Goal: Task Accomplishment & Management: Manage account settings

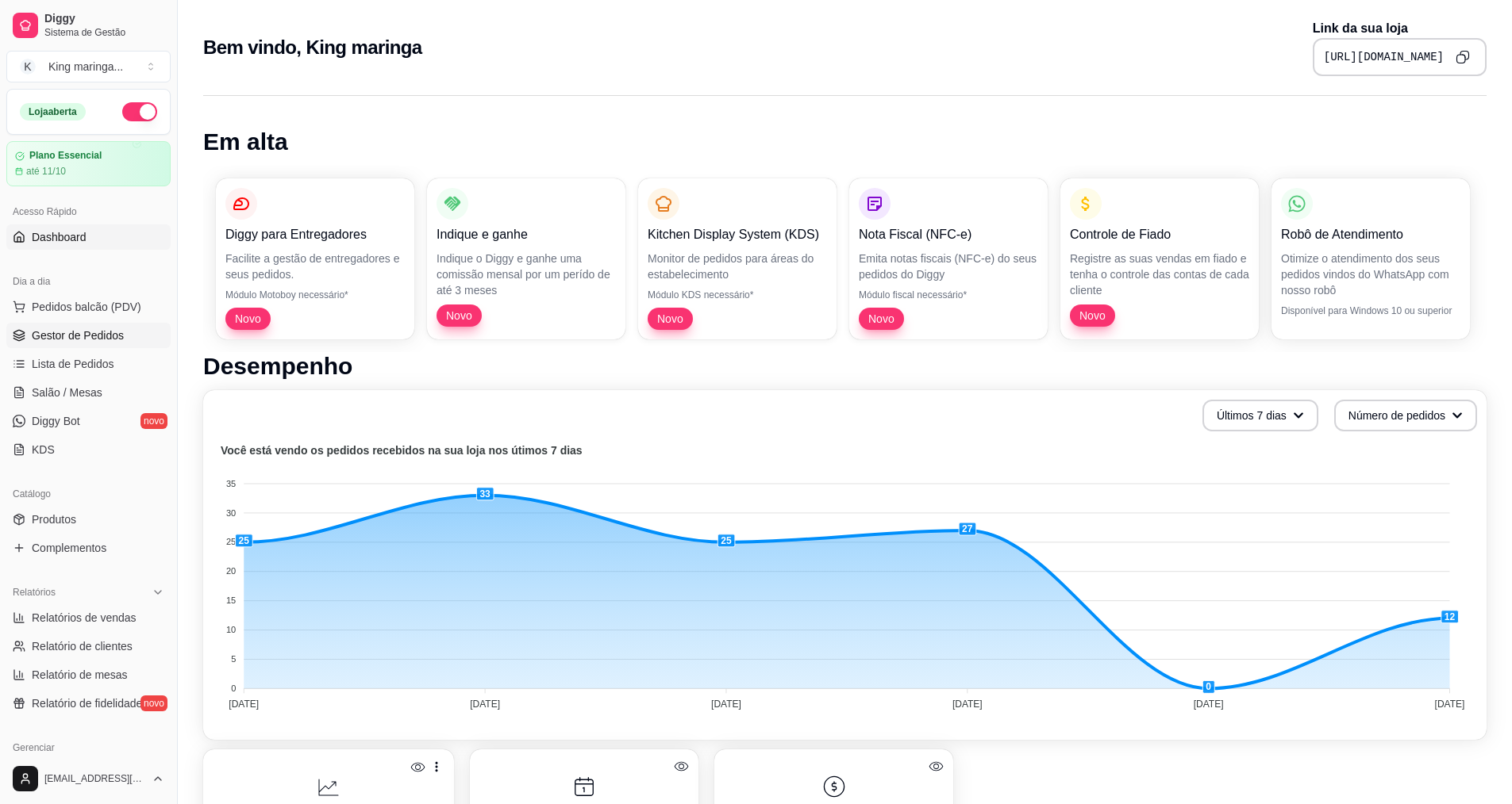
click at [96, 331] on span "Gestor de Pedidos" at bounding box center [78, 336] width 93 height 16
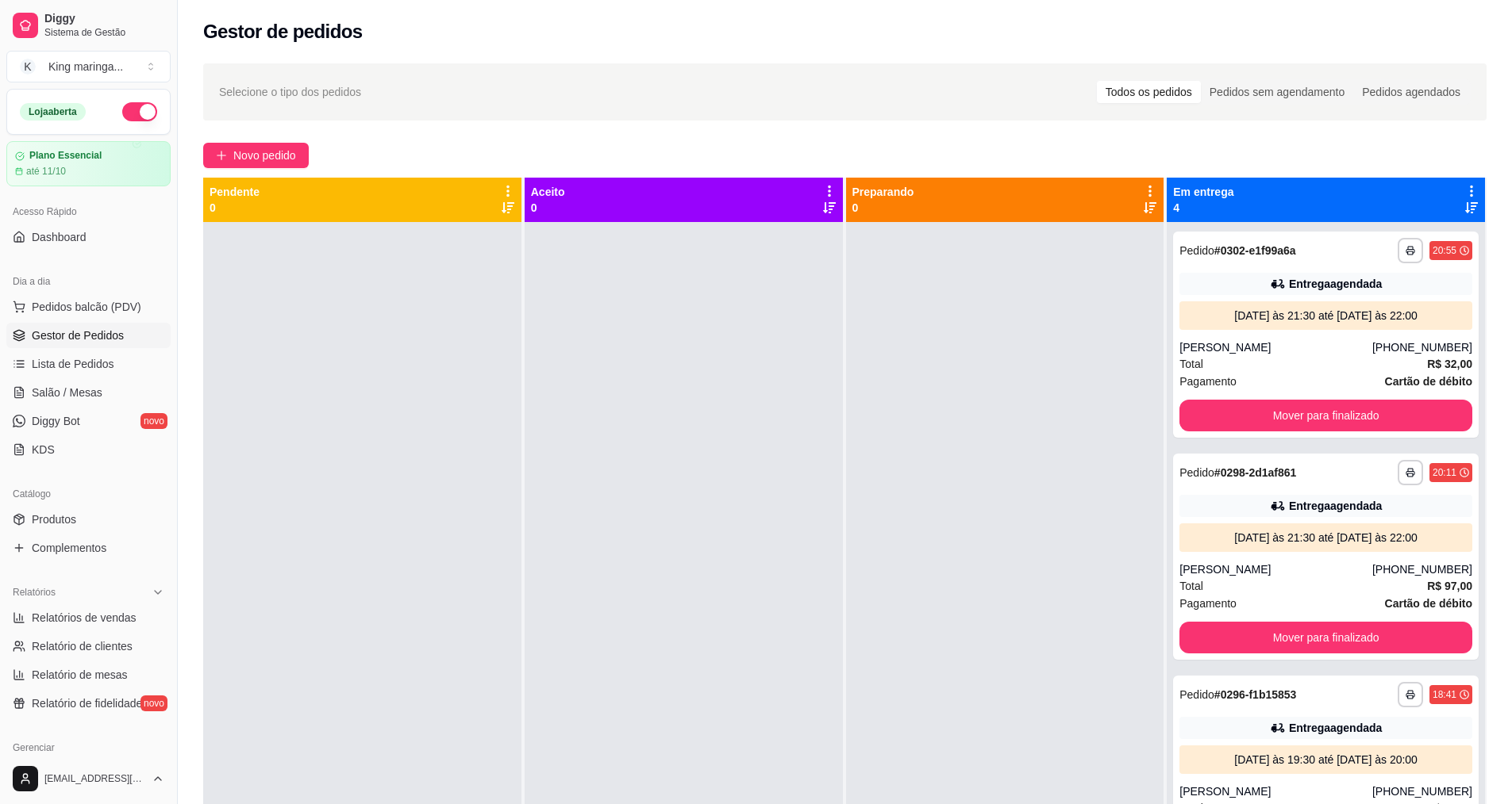
click at [1464, 188] on icon at bounding box center [1471, 191] width 15 height 15
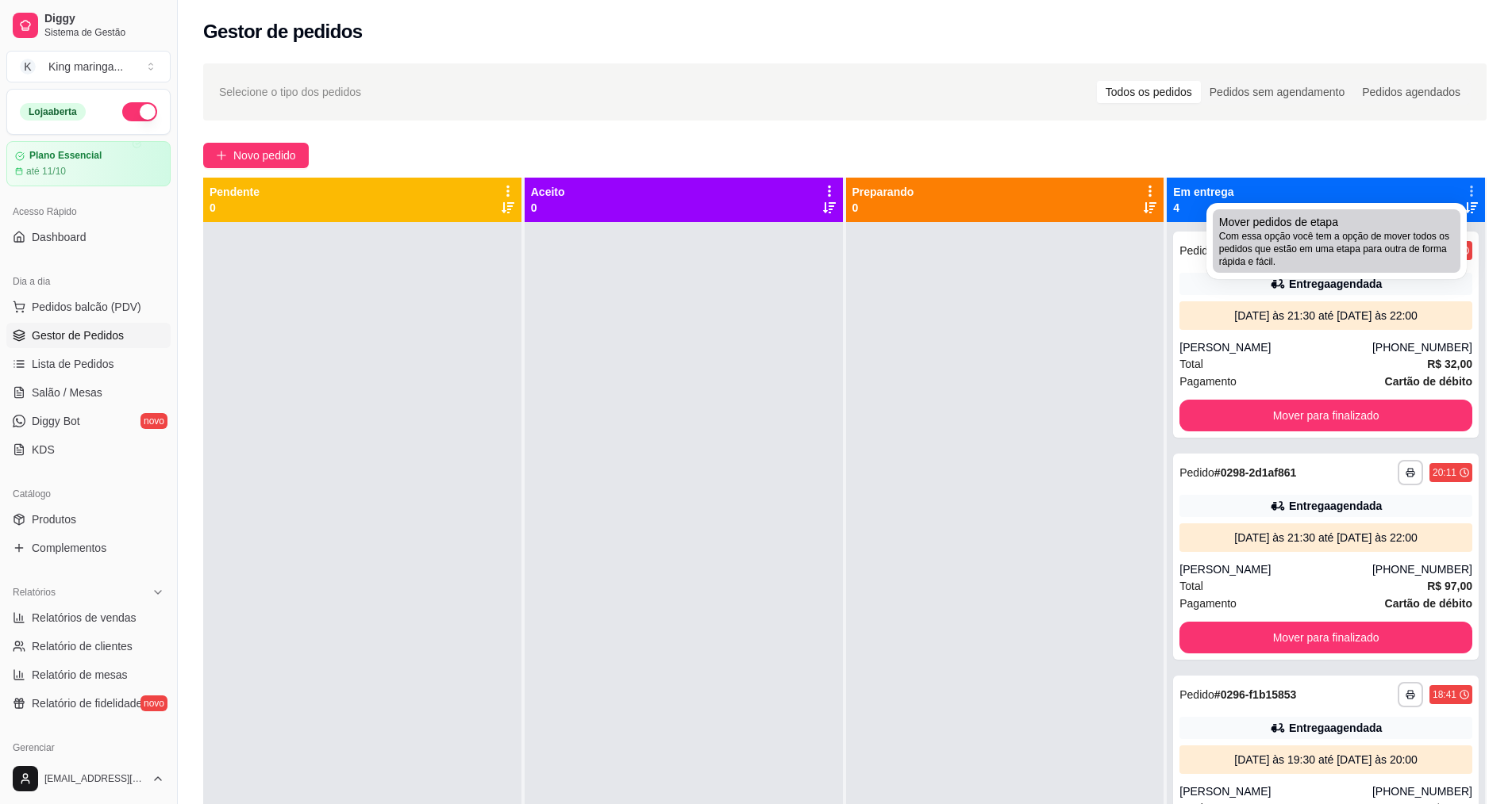
click at [1370, 231] on span "Com essa opção você tem a opção de mover todos os pedidos que estão em uma etap…" at bounding box center [1336, 249] width 235 height 38
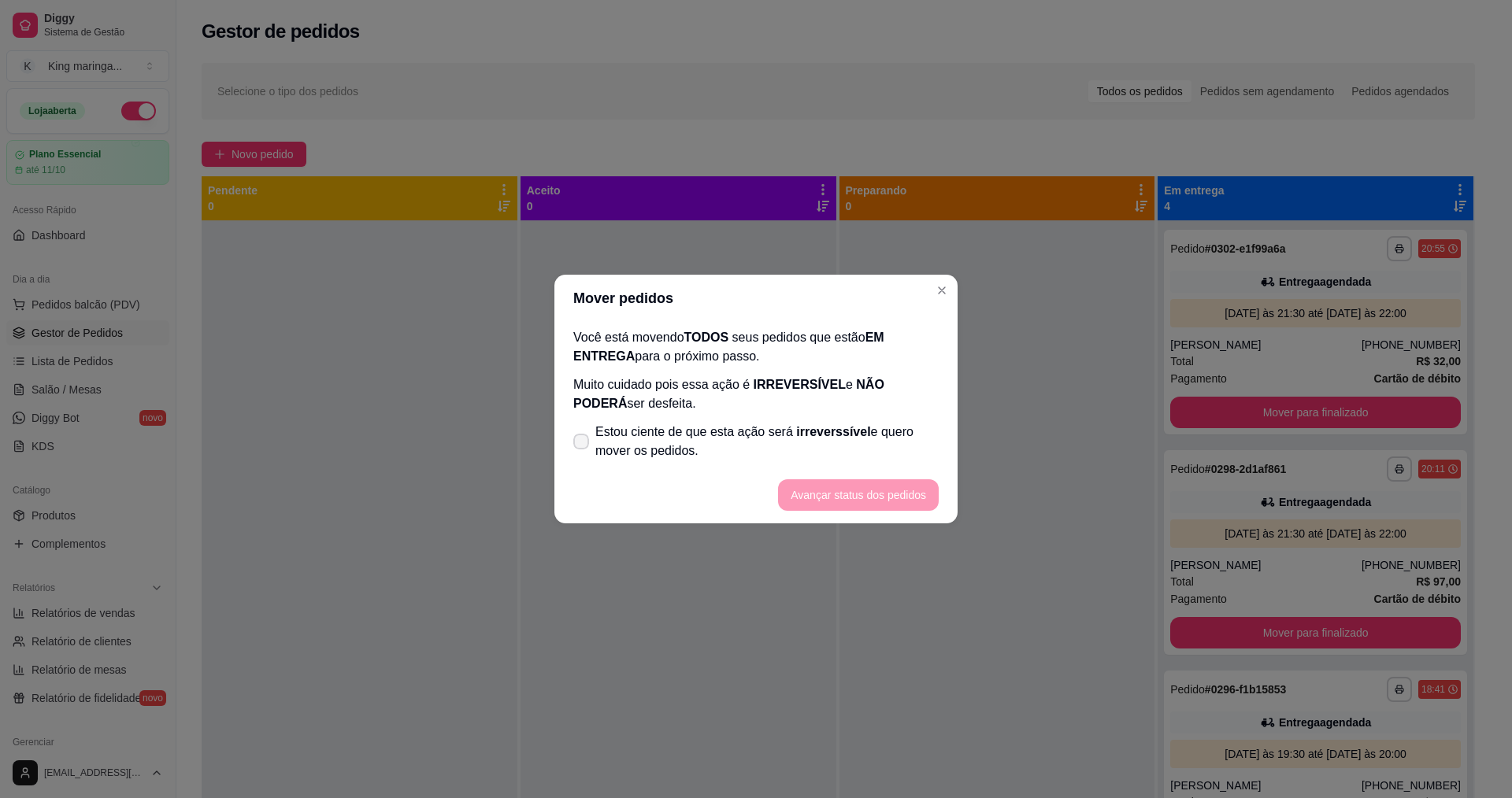
click at [583, 450] on label "Estou ciente de que esta ação será irreverssível e quero mover os pedidos." at bounding box center [755, 441] width 378 height 51
click at [583, 450] on input "Estou ciente de que esta ação será irreverssível e quero mover os pedidos." at bounding box center [577, 449] width 10 height 10
checkbox input "true"
click at [851, 499] on button "Avançar status dos pedidos" at bounding box center [859, 495] width 160 height 31
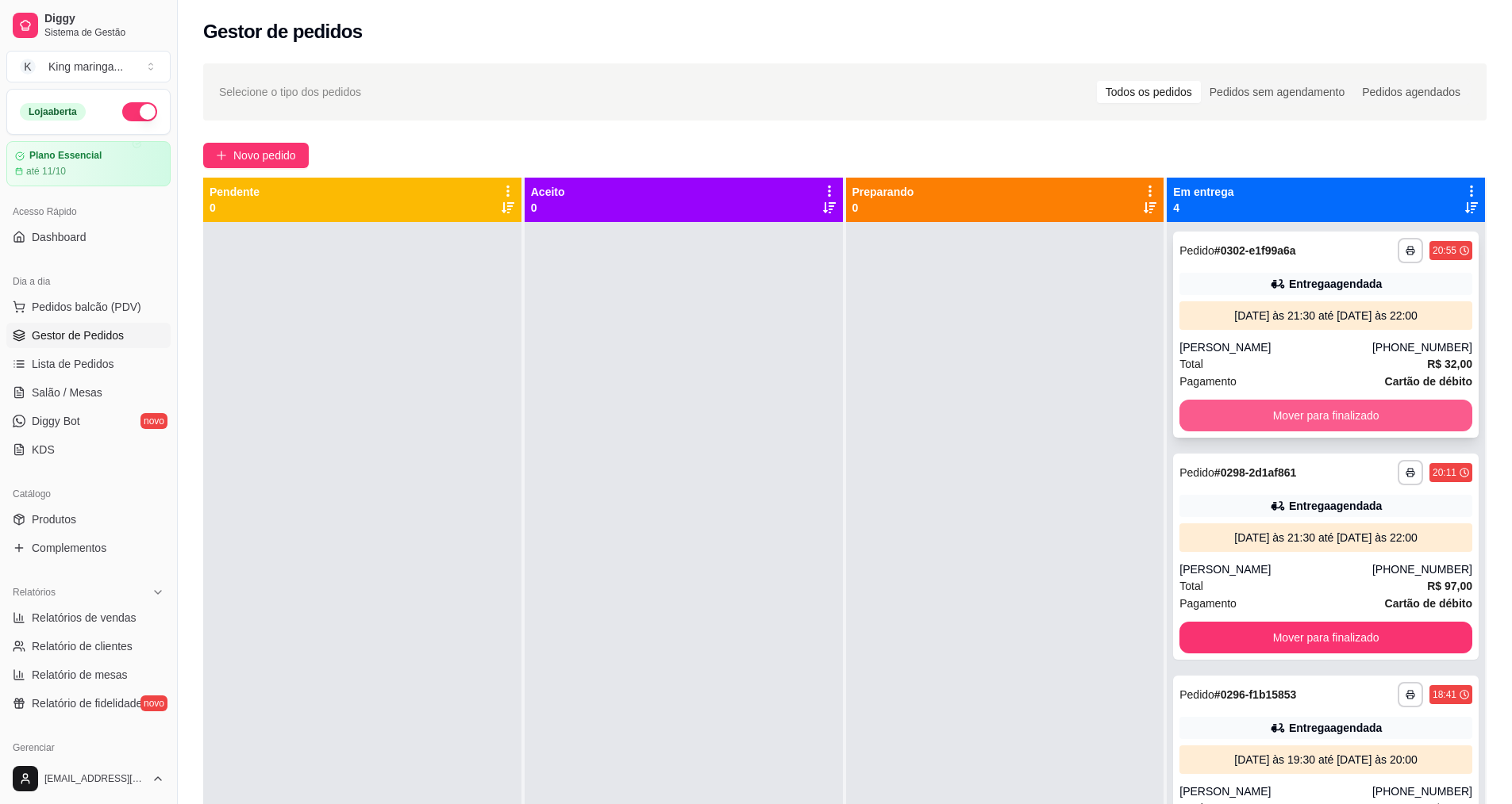
click at [1292, 426] on button "Mover para finalizado" at bounding box center [1325, 415] width 292 height 31
click at [1292, 426] on button "Mover para finalizado" at bounding box center [1326, 415] width 284 height 31
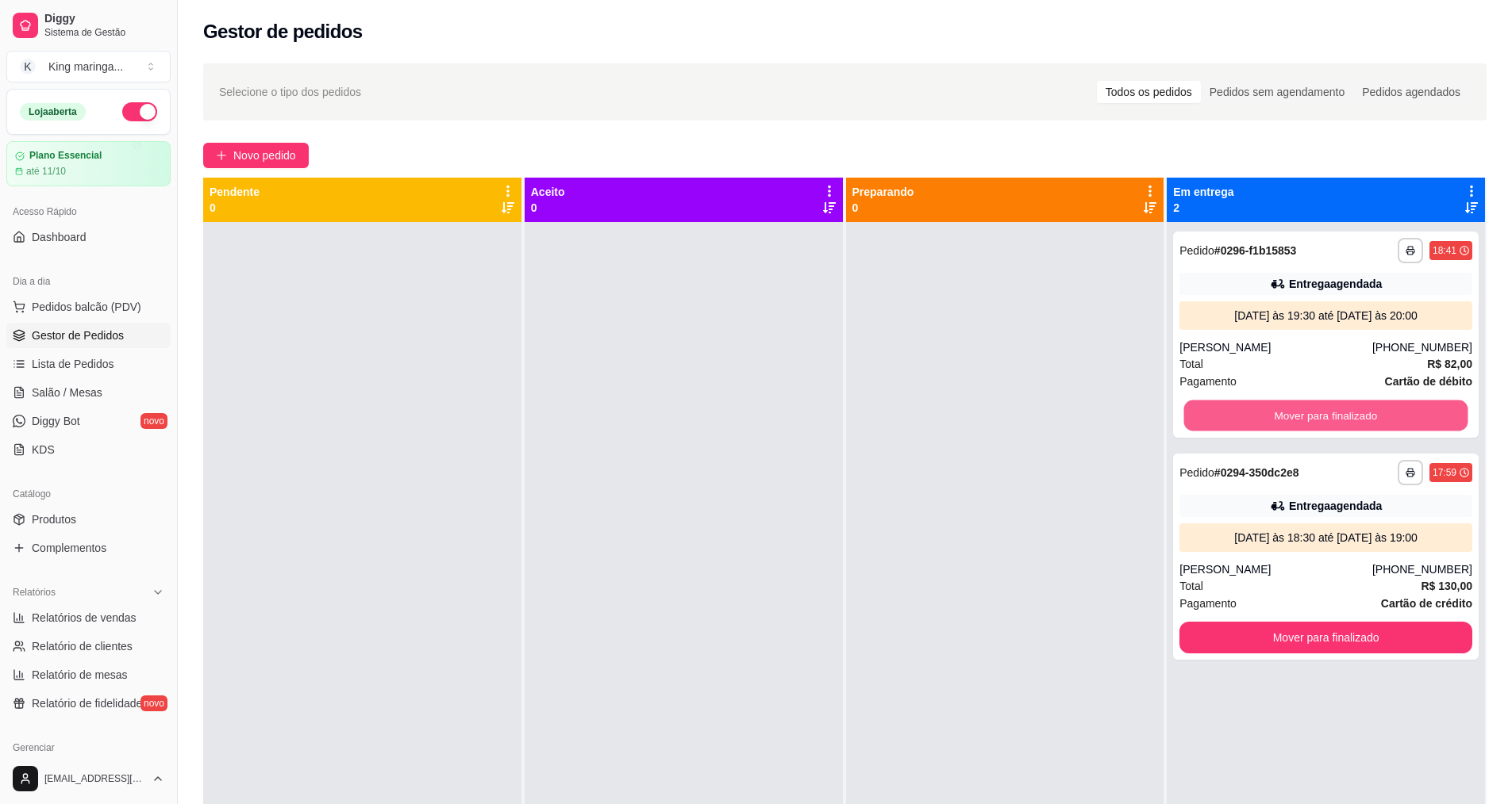
click at [1292, 426] on button "Mover para finalizado" at bounding box center [1326, 415] width 284 height 31
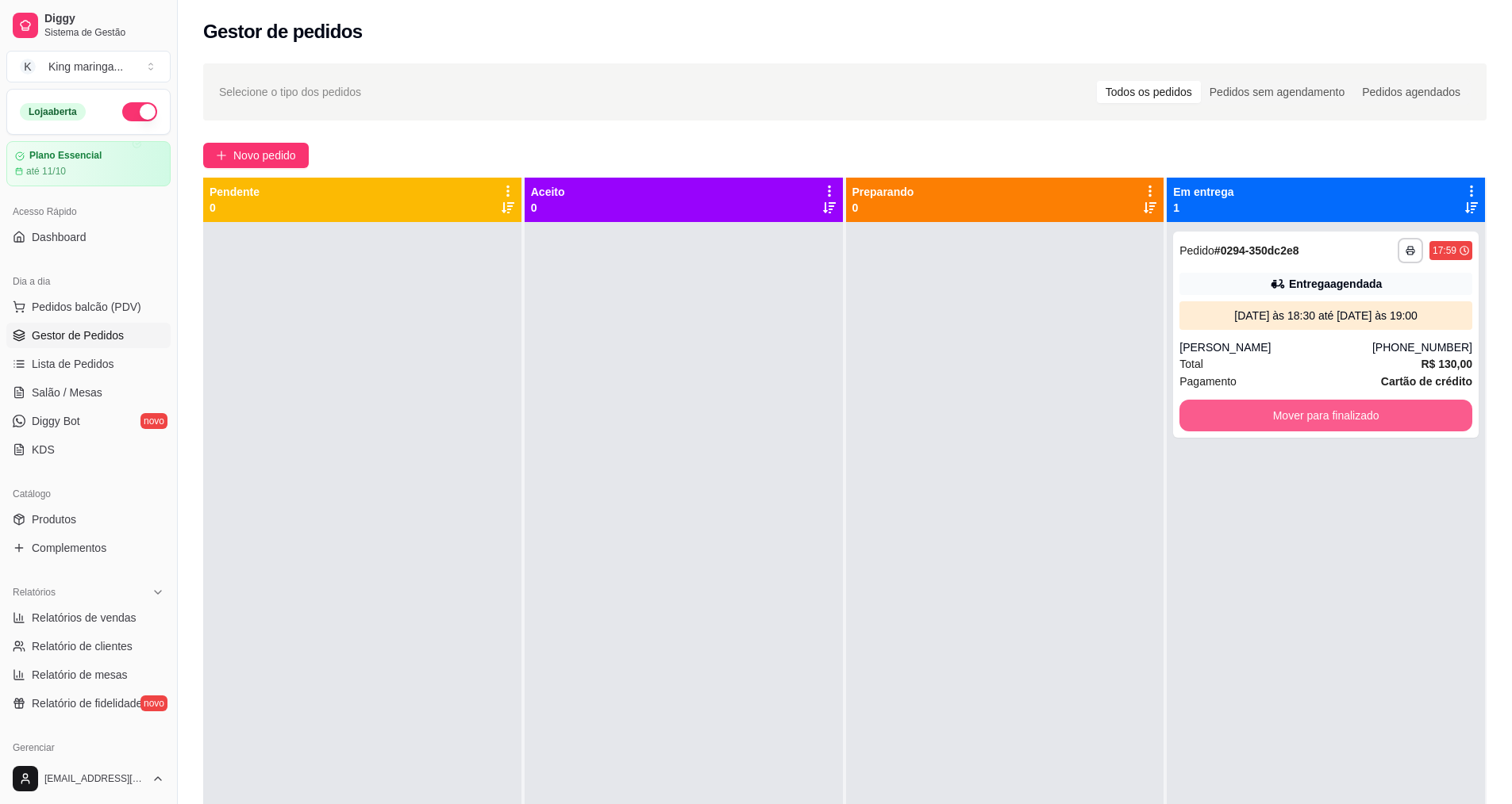
click at [1292, 426] on button "Mover para finalizado" at bounding box center [1325, 415] width 292 height 31
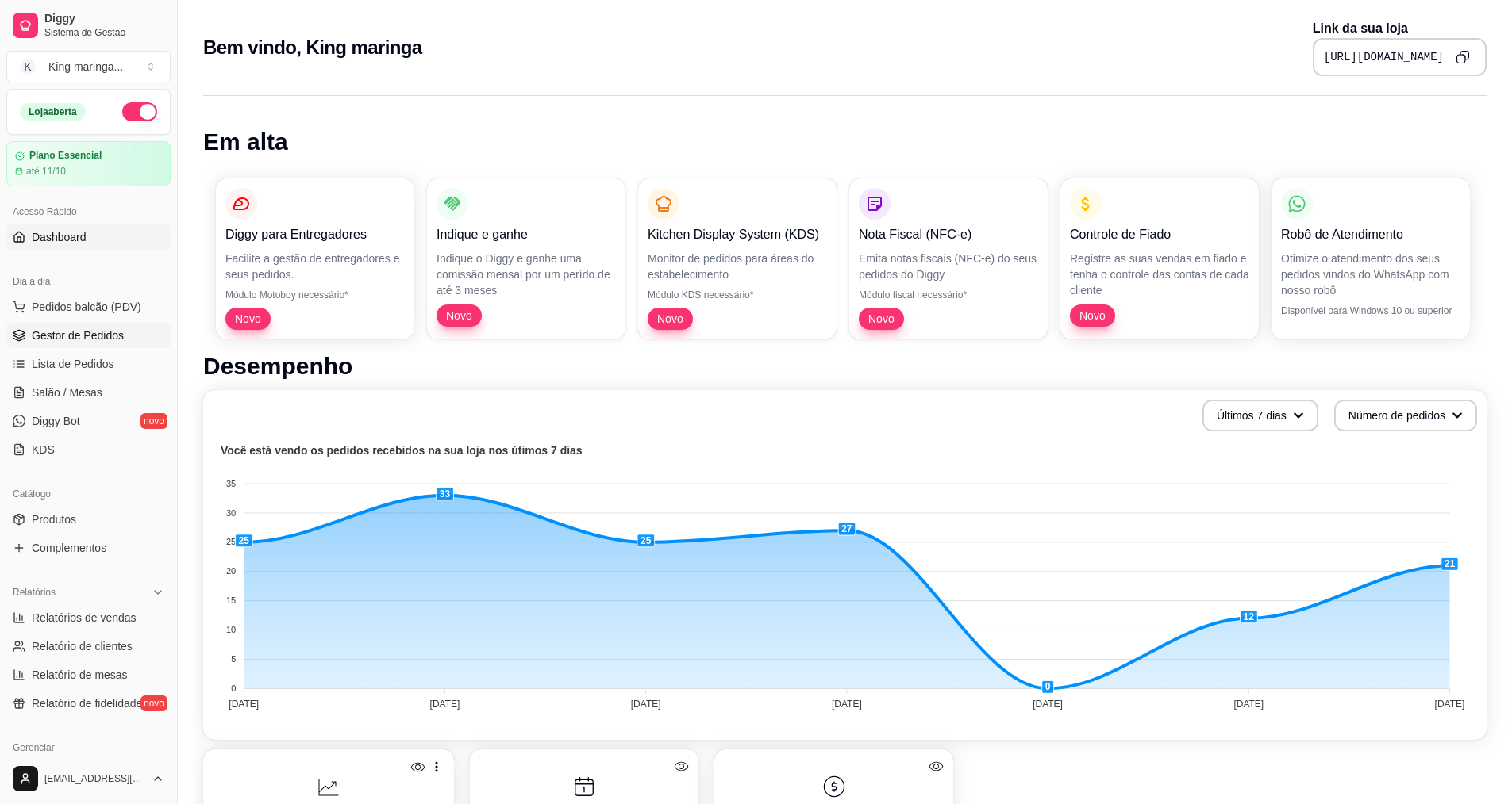
click at [140, 337] on link "Gestor de Pedidos" at bounding box center [88, 336] width 164 height 26
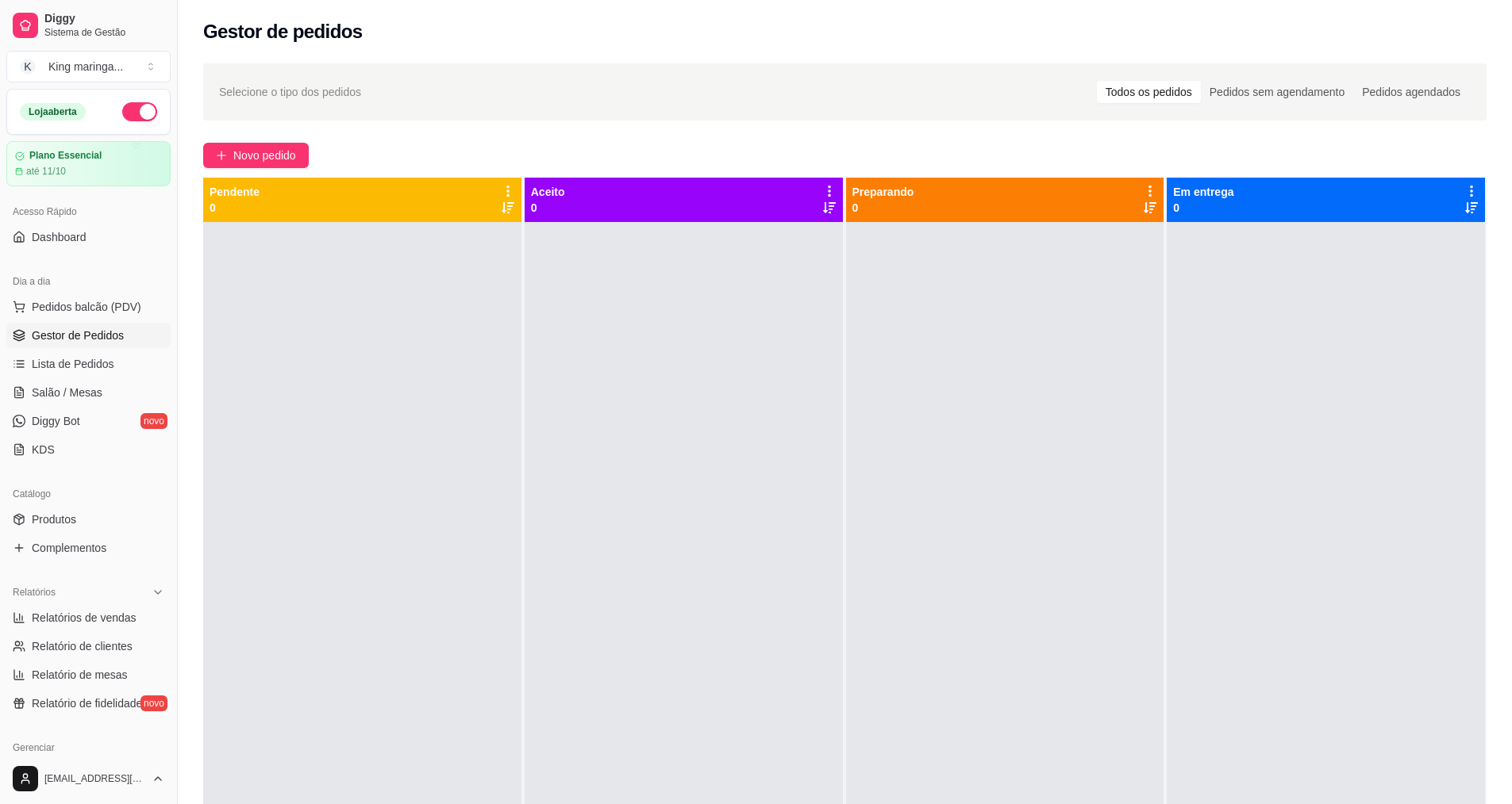
drag, startPoint x: 542, startPoint y: 519, endPoint x: 522, endPoint y: 540, distance: 29.0
click at [535, 527] on div at bounding box center [683, 624] width 318 height 804
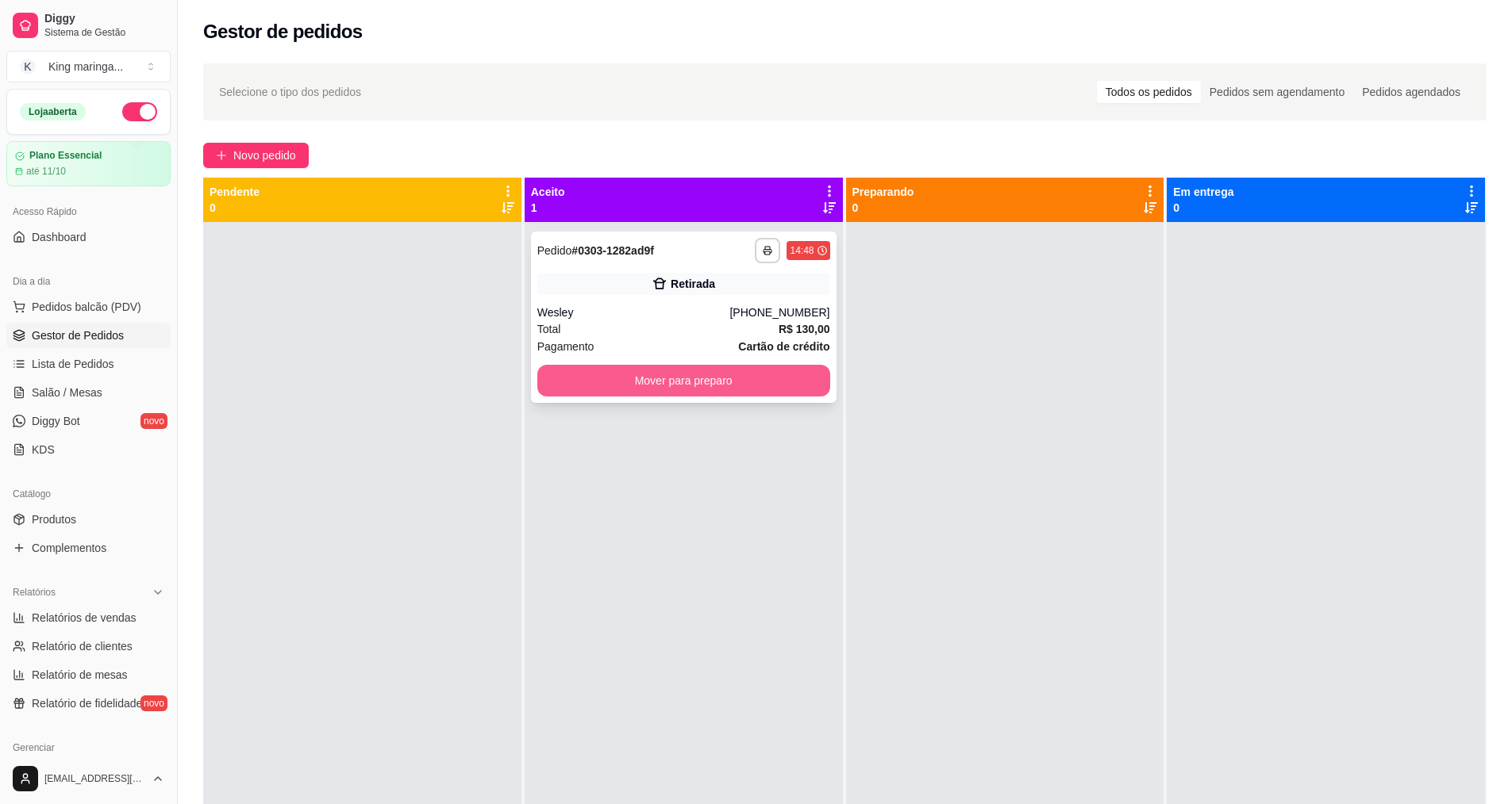
click at [607, 373] on button "Mover para preparo" at bounding box center [683, 381] width 292 height 31
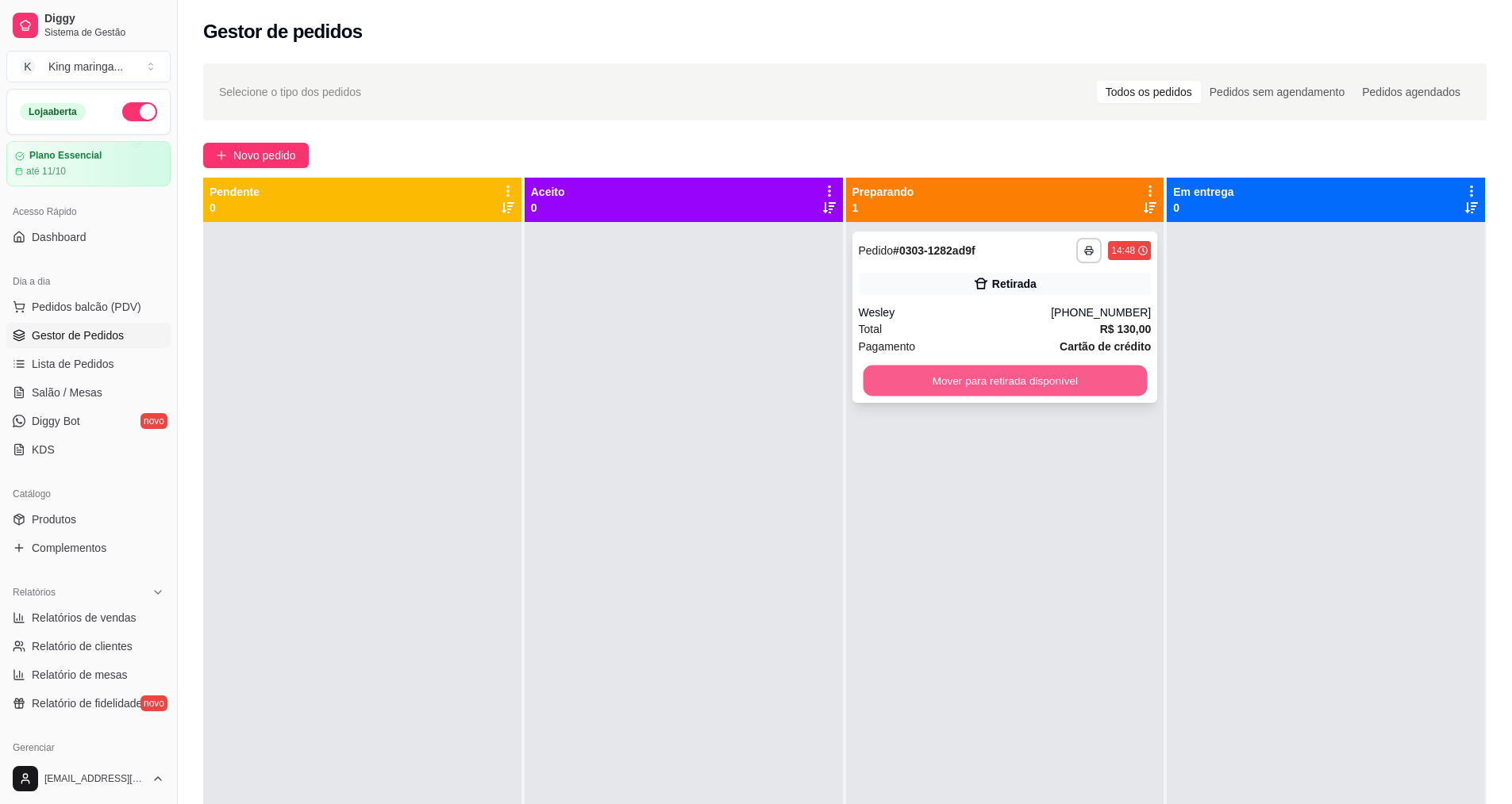
click at [980, 387] on button "Mover para retirada disponível" at bounding box center [1004, 381] width 284 height 31
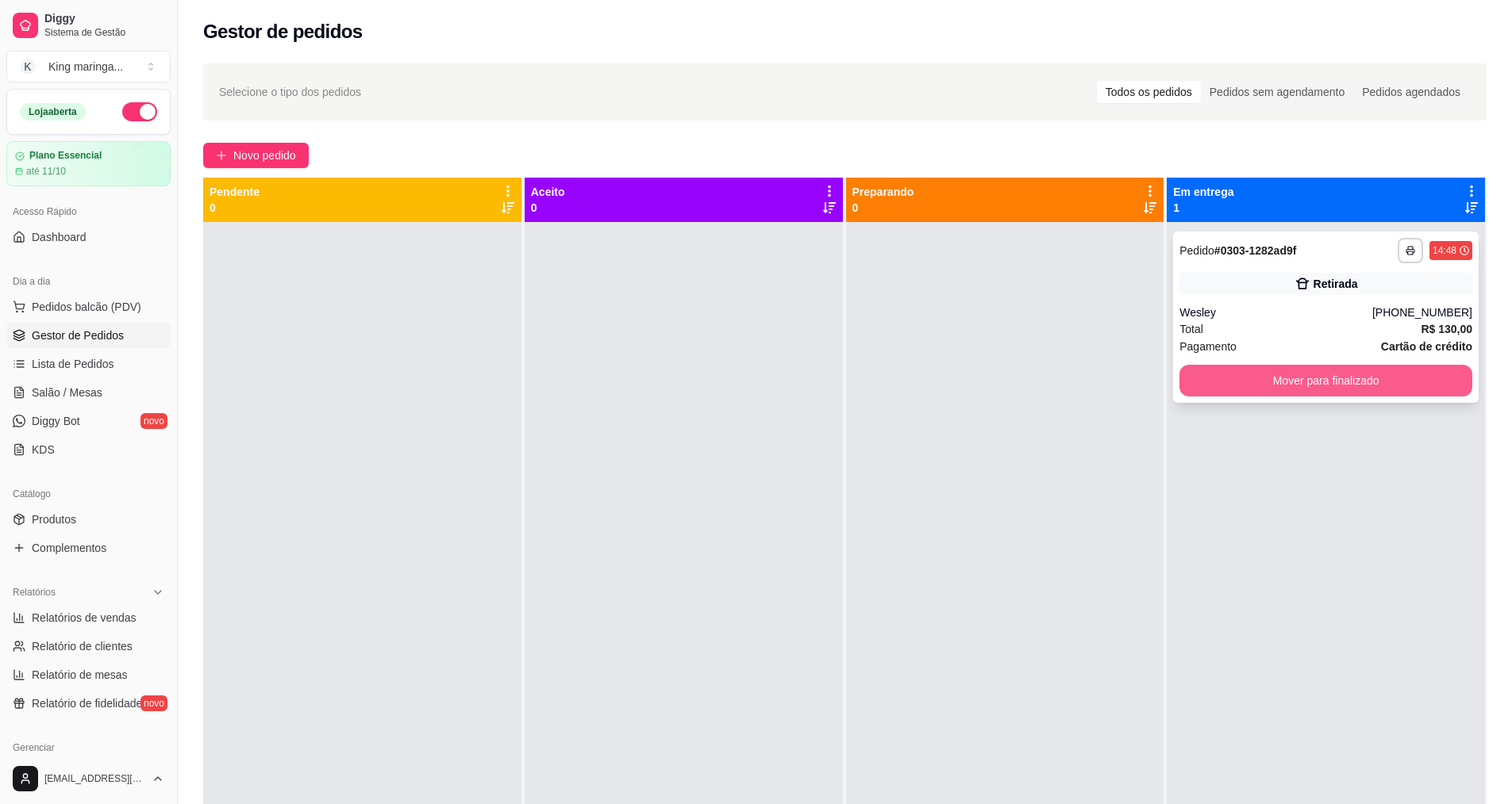
click at [1219, 391] on button "Mover para finalizado" at bounding box center [1325, 381] width 292 height 31
